Goal: Find contact information: Find contact information

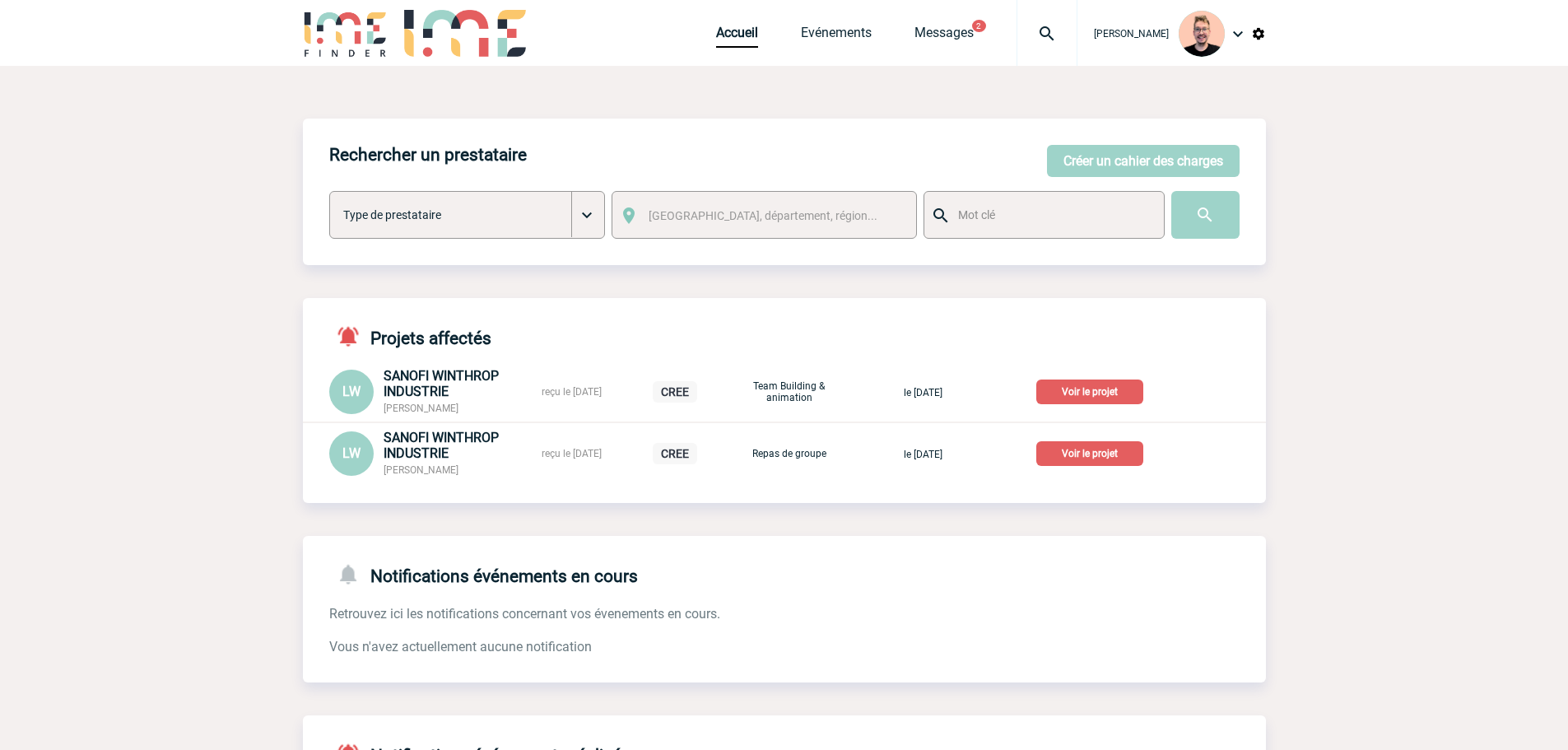
click at [1034, 45] on div at bounding box center [1047, 33] width 61 height 66
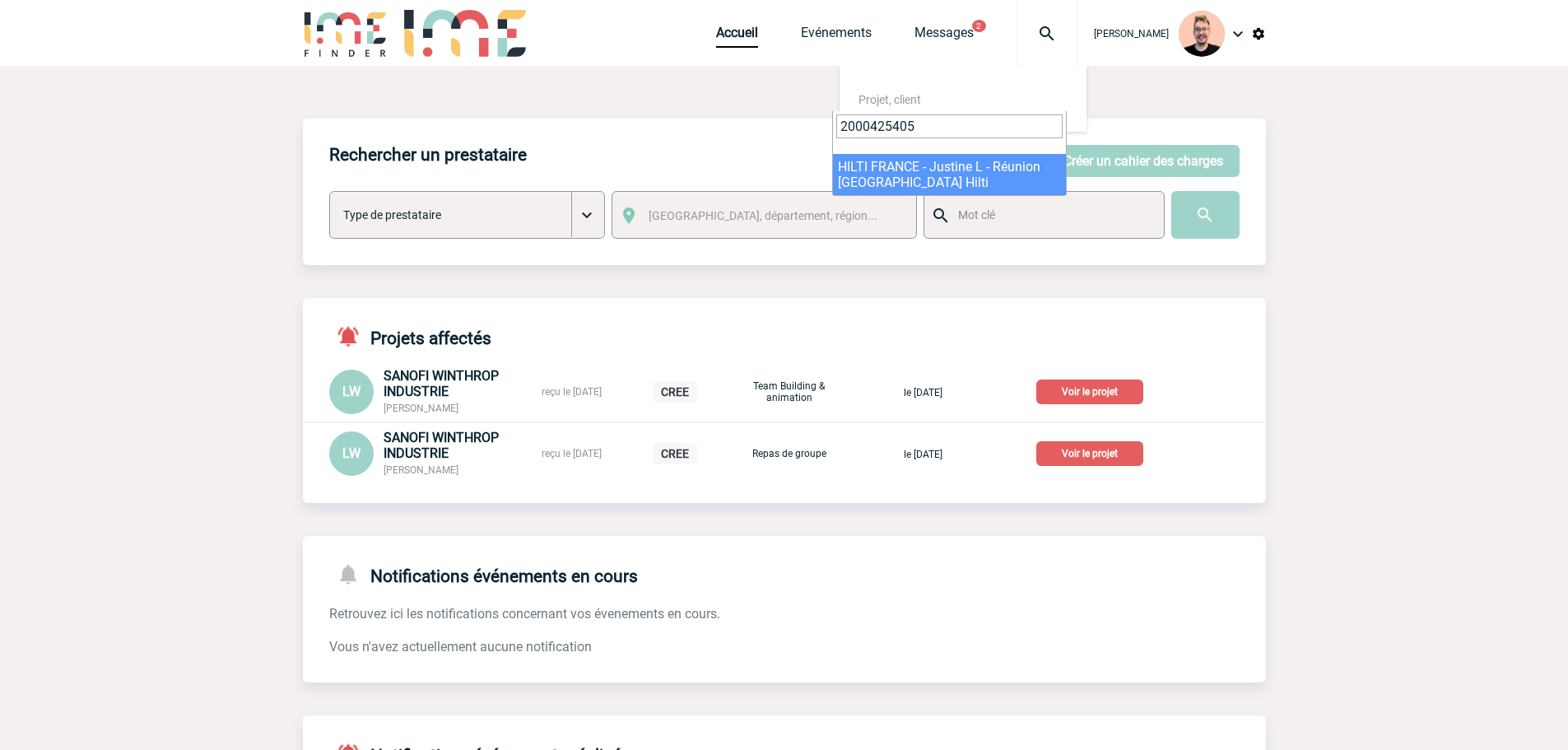
type input "2000425405"
select select "24906"
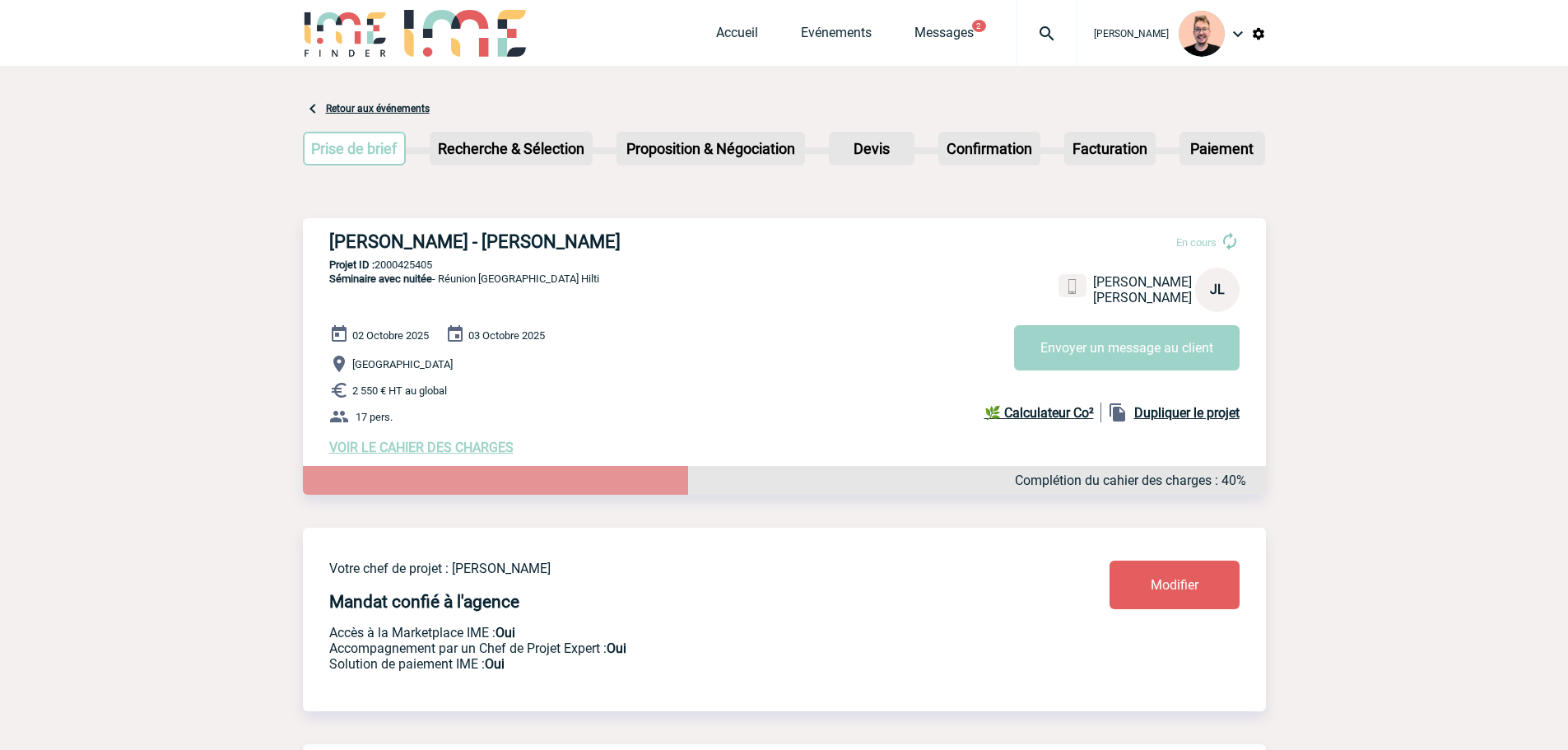
drag, startPoint x: 458, startPoint y: 245, endPoint x: 615, endPoint y: 249, distance: 157.1
click at [615, 249] on h3 "[PERSON_NAME] - [PERSON_NAME]" at bounding box center [577, 242] width 494 height 20
copy h3 "[PERSON_NAME]"
click at [569, 243] on h3 "[PERSON_NAME] - [PERSON_NAME]" at bounding box center [577, 242] width 494 height 20
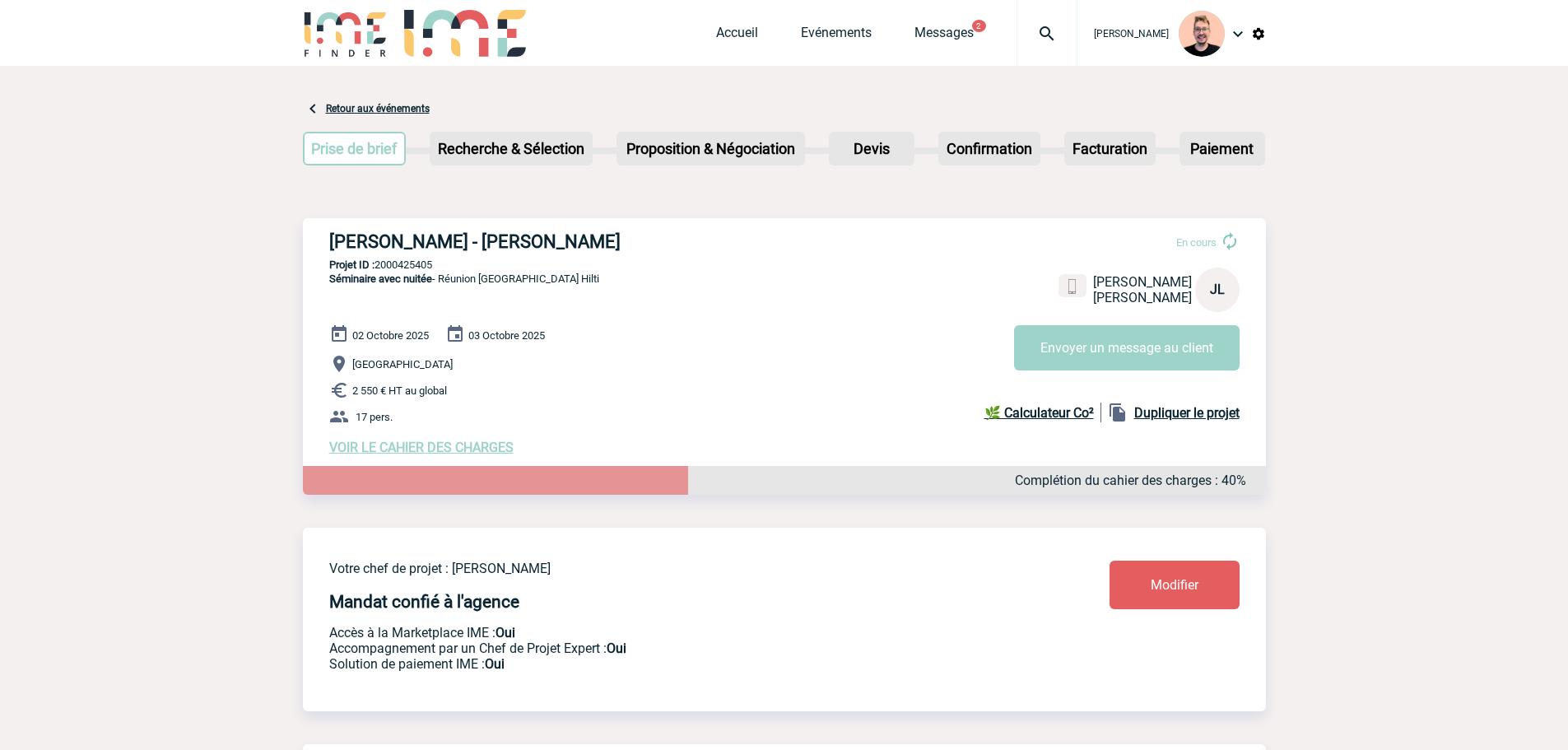
click at [479, 242] on h3 "[PERSON_NAME] - [PERSON_NAME]" at bounding box center [577, 242] width 494 height 20
copy h3 "[PERSON_NAME]"
